Goal: Use online tool/utility: Utilize a website feature to perform a specific function

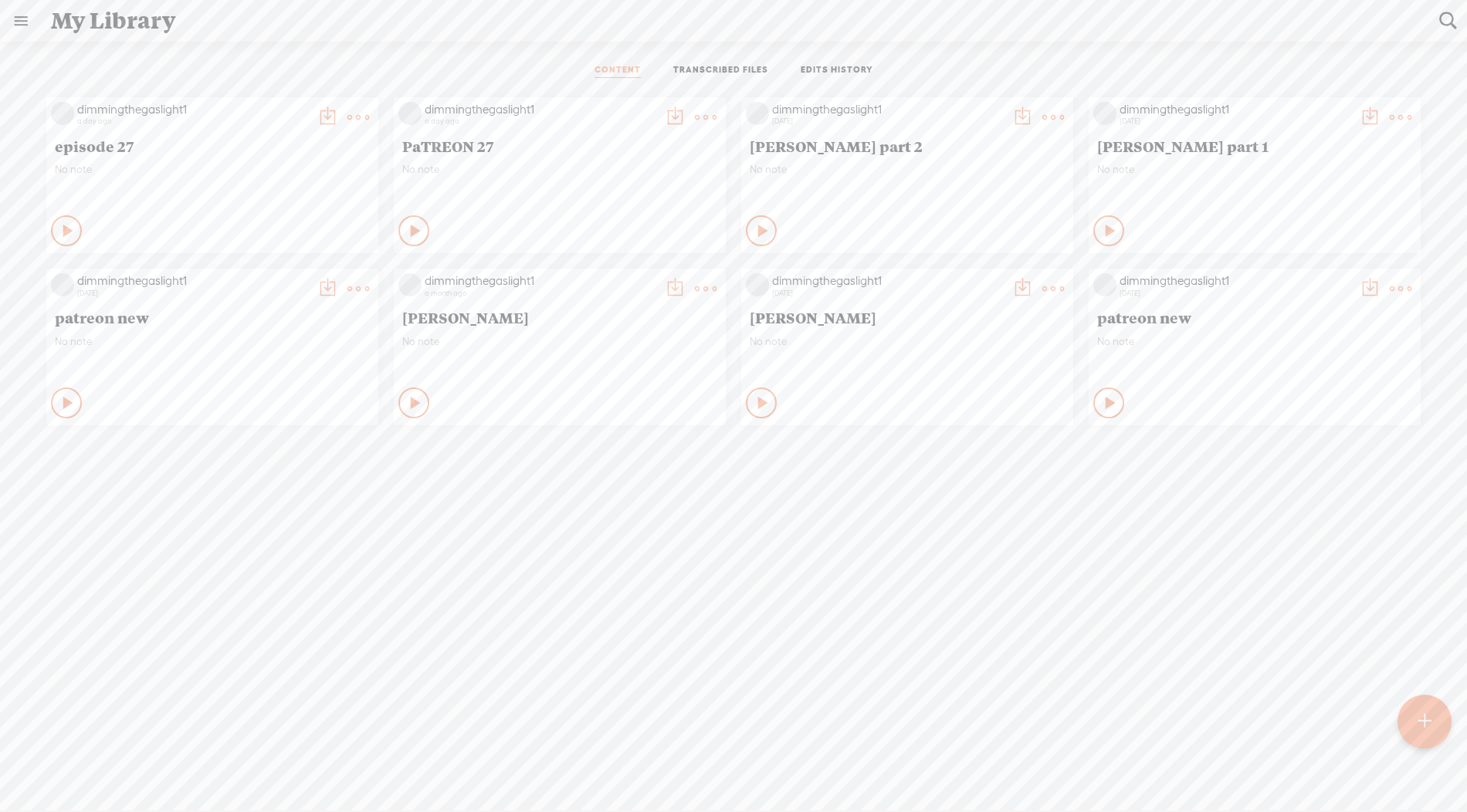
click at [1408, 715] on div at bounding box center [1424, 721] width 54 height 54
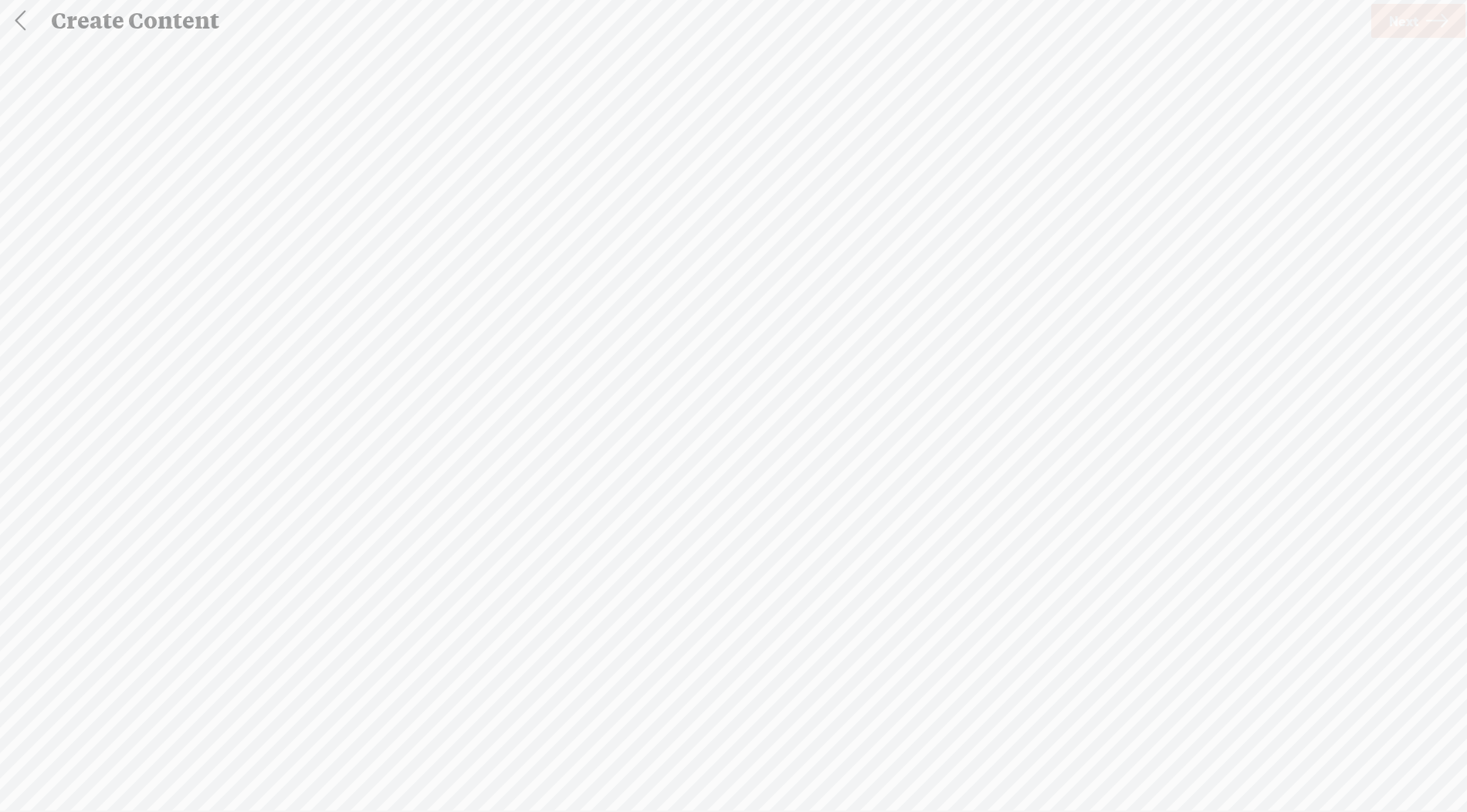
click at [797, 329] on div "Import Mode Import Mode Record Mode Text Language: *: English (US) English (US)…" at bounding box center [733, 426] width 1467 height 771
click at [711, 439] on span "Click to browse , or drag & drop your audio or video file here (File duration m…" at bounding box center [733, 452] width 487 height 157
click at [1406, 11] on span "Next" at bounding box center [1404, 21] width 29 height 40
click at [855, 416] on span "Transcribe and edit" at bounding box center [851, 424] width 152 height 17
click at [768, 496] on link "Transcribe" at bounding box center [733, 486] width 166 height 36
